Goal: Find contact information: Find contact information

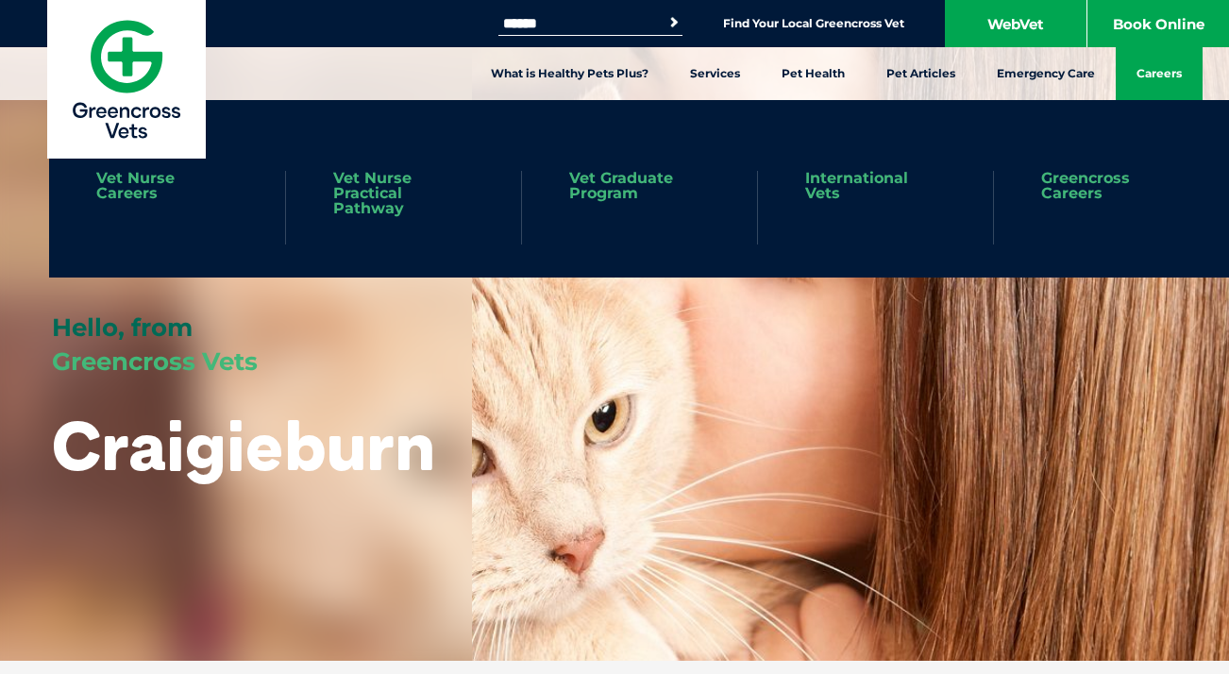
click at [1163, 72] on link "Careers" at bounding box center [1159, 73] width 87 height 53
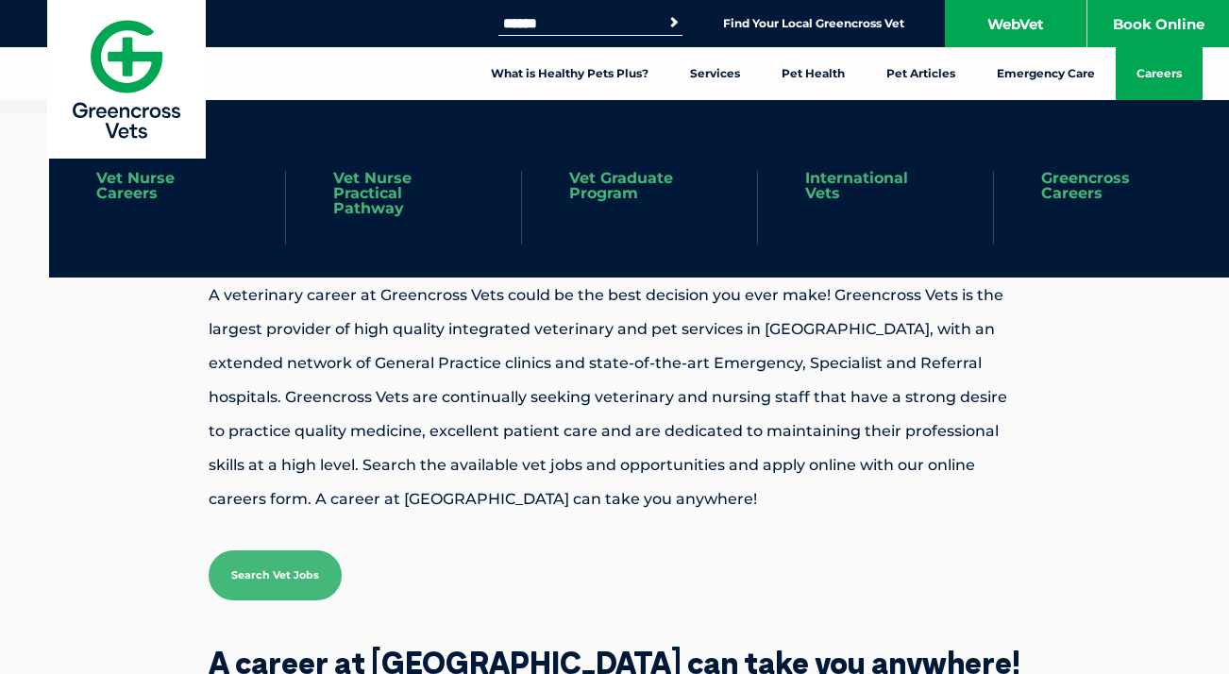
click at [1075, 182] on link "Greencross Careers" at bounding box center [1111, 186] width 141 height 30
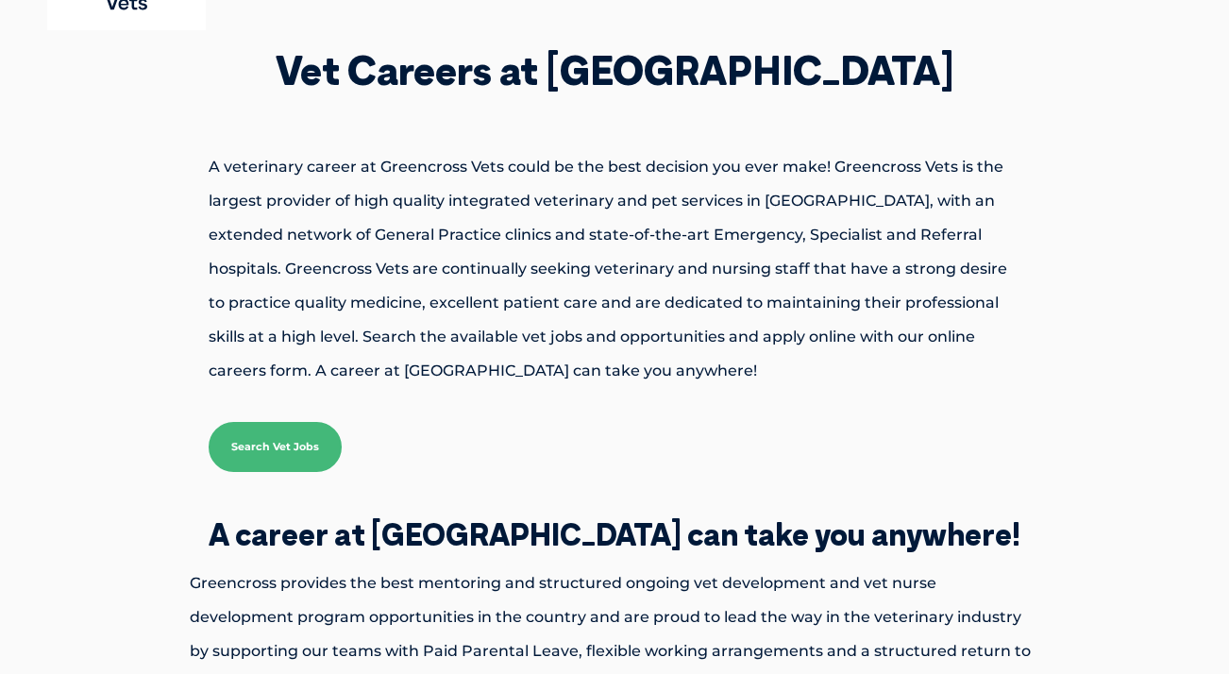
scroll to position [468, 0]
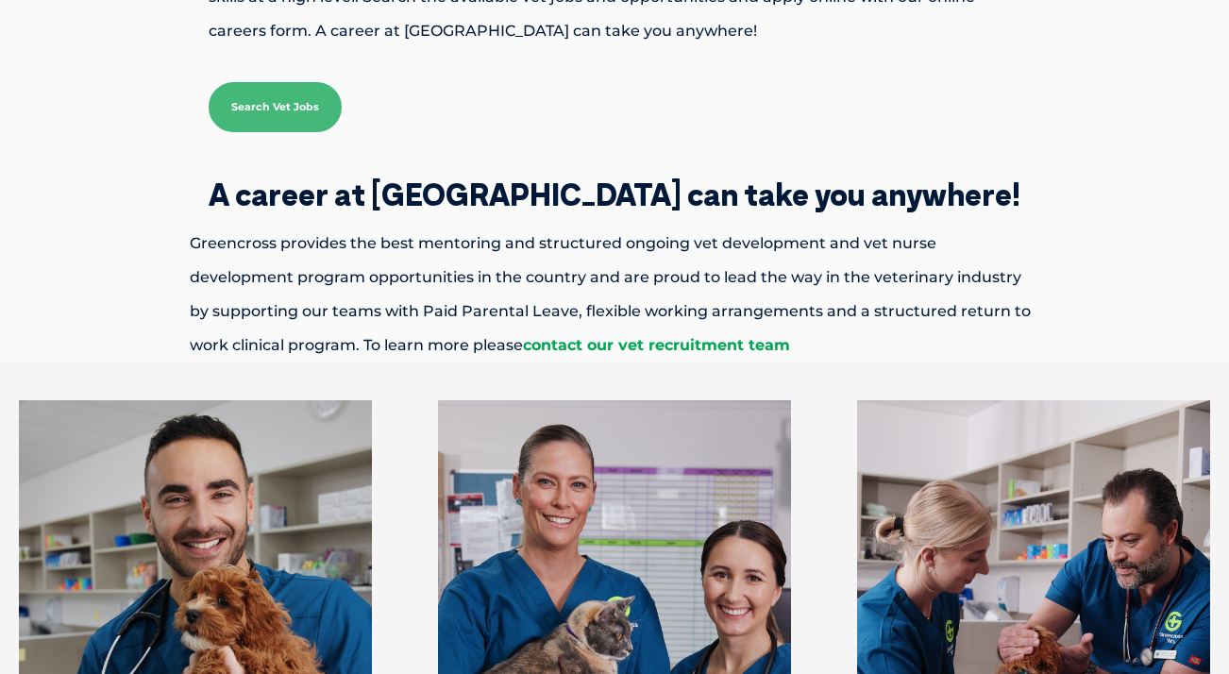
click at [646, 343] on link "contact our vet recruitment team" at bounding box center [656, 345] width 267 height 18
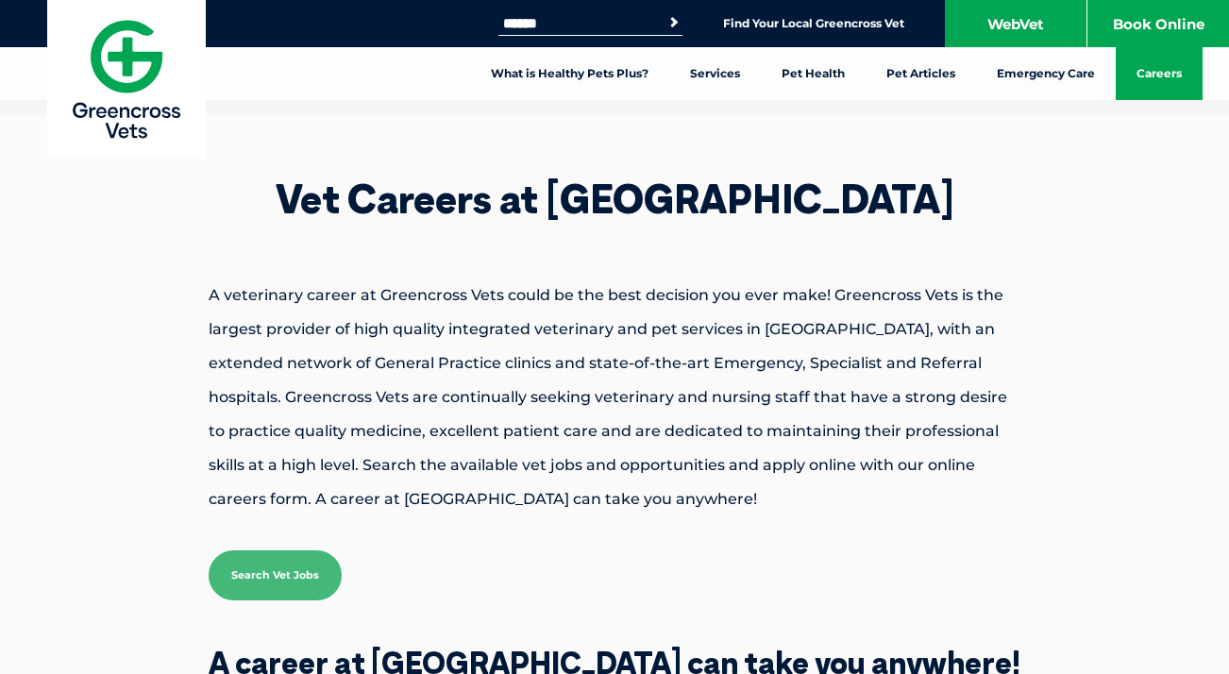
scroll to position [0, 0]
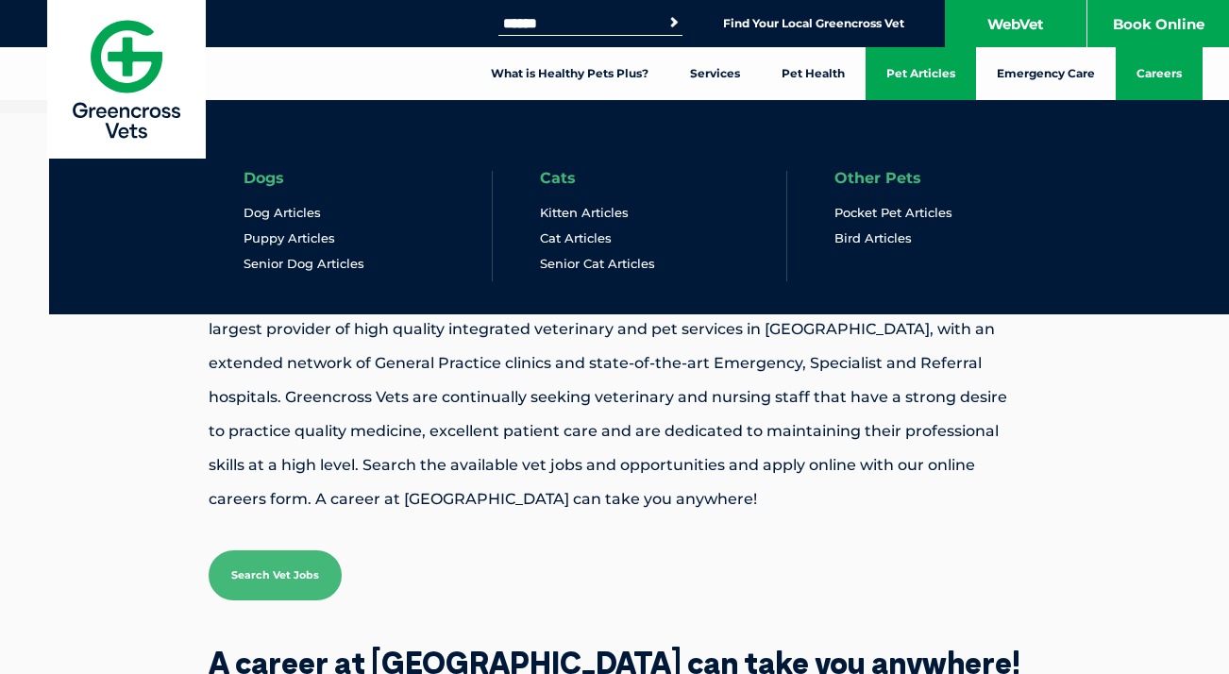
click at [920, 78] on link "Pet Articles" at bounding box center [920, 73] width 110 height 53
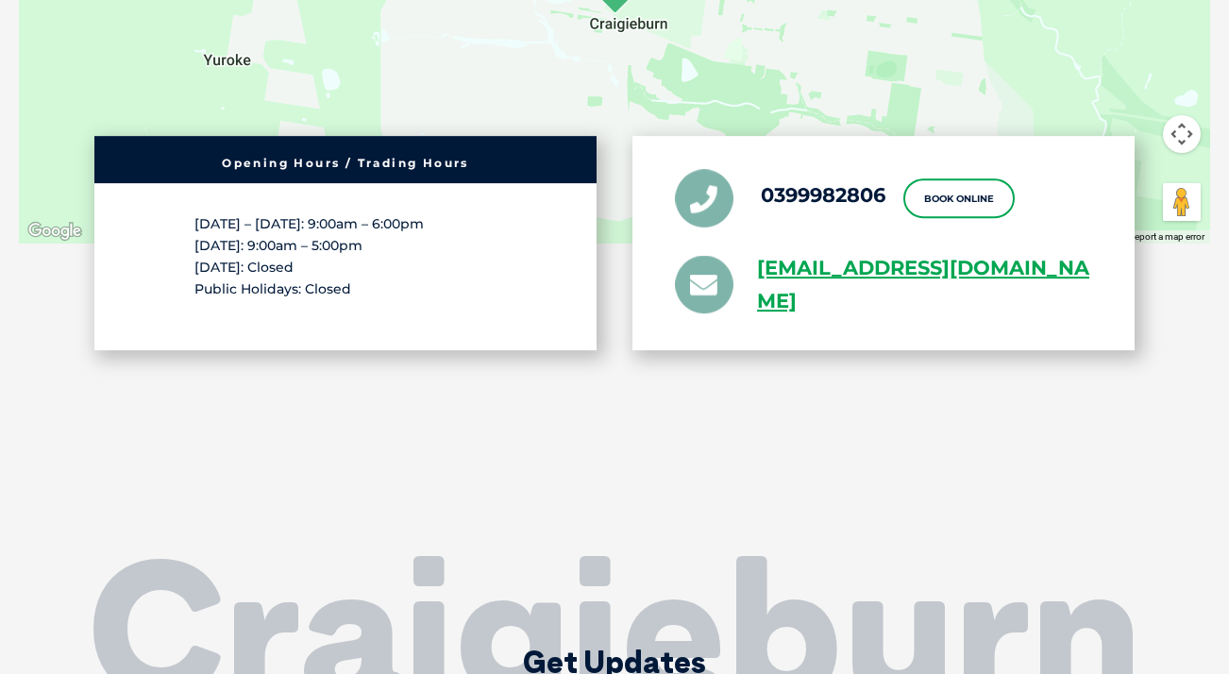
scroll to position [3419, 0]
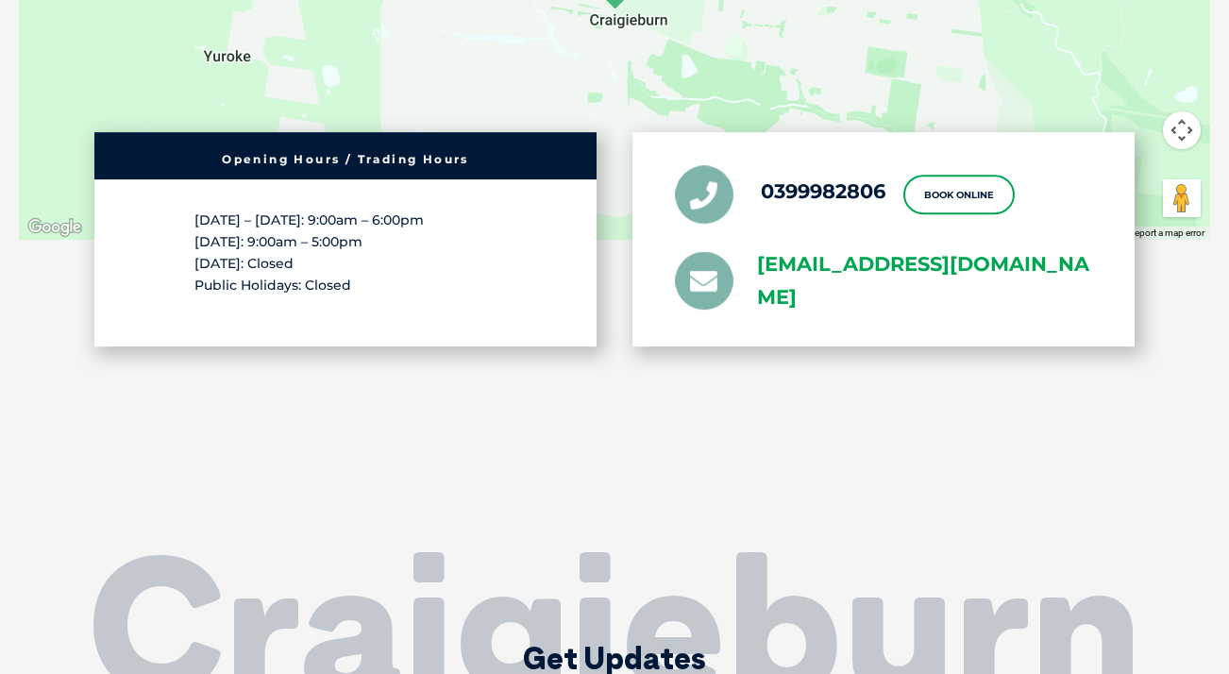
click at [872, 253] on link "greencross.craigieburn@greencrossvet.com.au" at bounding box center [924, 281] width 335 height 66
drag, startPoint x: 727, startPoint y: 251, endPoint x: 941, endPoint y: 309, distance: 221.8
click at [941, 309] on div "0399982806 Book Online greencross.craigieburn@greencrossvet.com.au" at bounding box center [883, 239] width 502 height 215
copy li "greencross.craigieburn@greencrossvet.com.au"
